Goal: Task Accomplishment & Management: Manage account settings

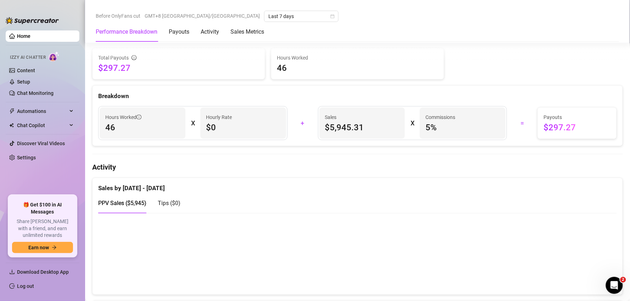
scroll to position [236, 0]
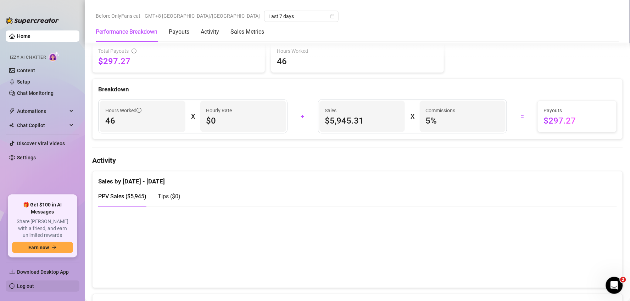
click at [34, 288] on link "Log out" at bounding box center [25, 286] width 17 height 6
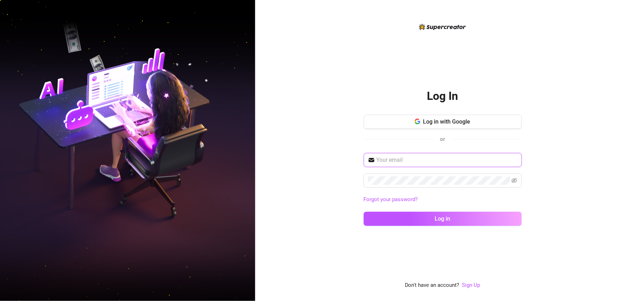
click at [196, 160] on input "text" at bounding box center [446, 160] width 141 height 9
type input "[EMAIL_ADDRESS][DOMAIN_NAME]"
click at [196, 212] on button "Log in" at bounding box center [443, 219] width 158 height 14
